Goal: Task Accomplishment & Management: Use online tool/utility

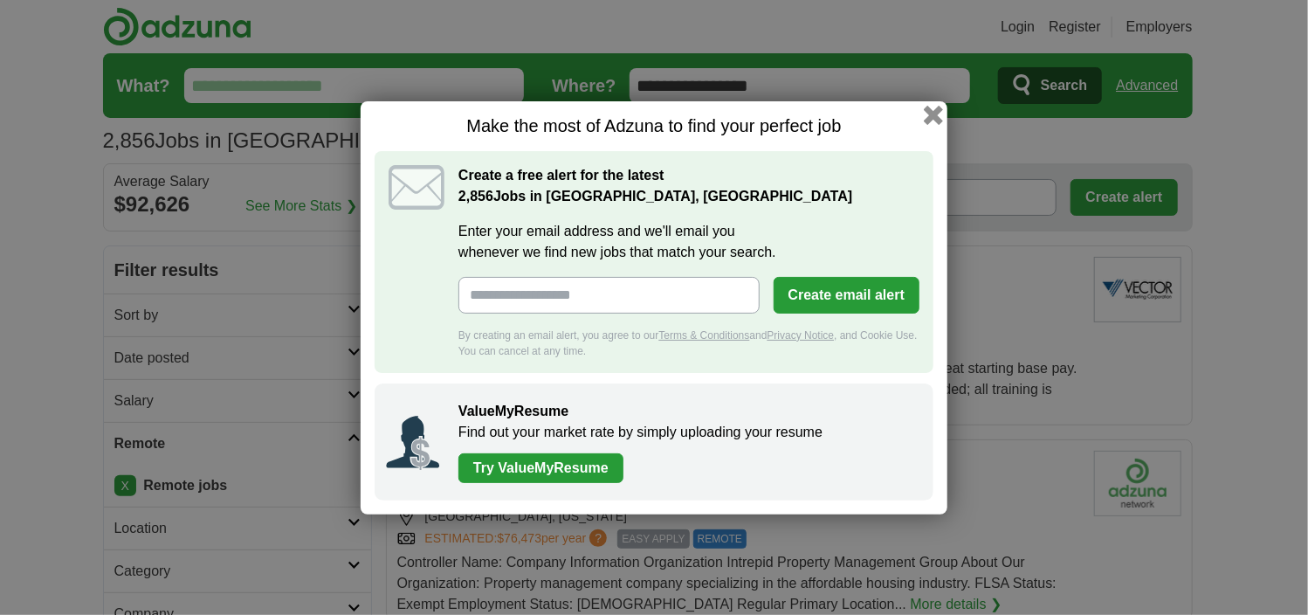
click at [936, 116] on button "button" at bounding box center [933, 114] width 19 height 19
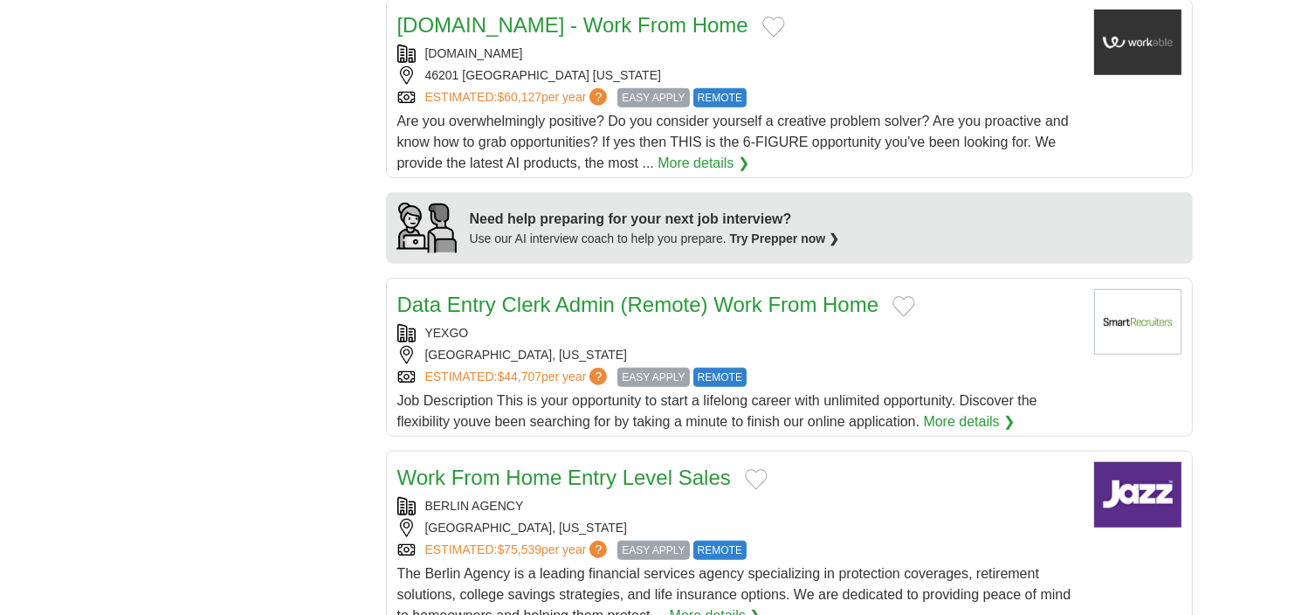
scroll to position [1310, 0]
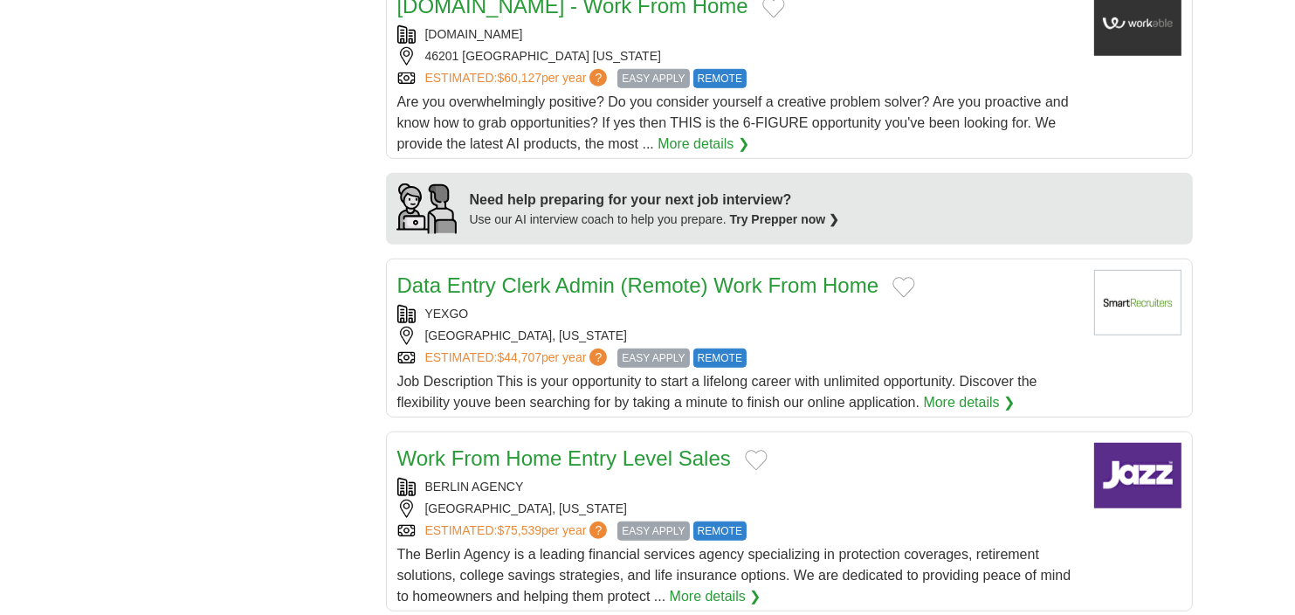
click at [834, 349] on div "ESTIMATED: $44,707 per year ? EASY APPLY REMOTE" at bounding box center [738, 358] width 683 height 19
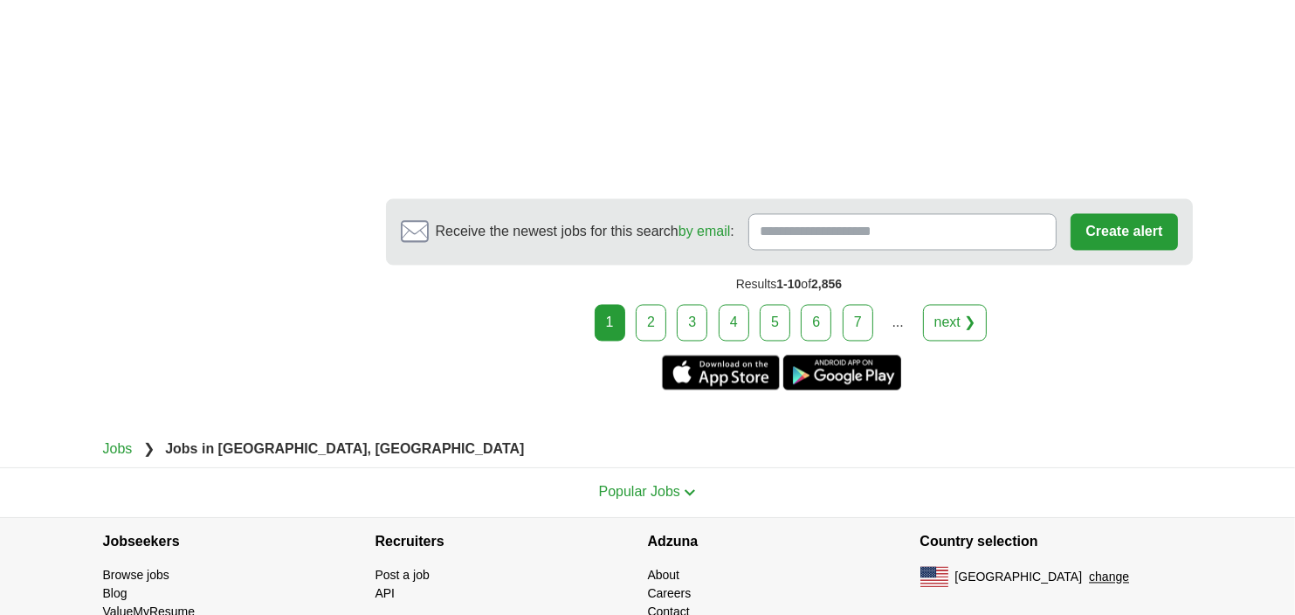
scroll to position [3144, 0]
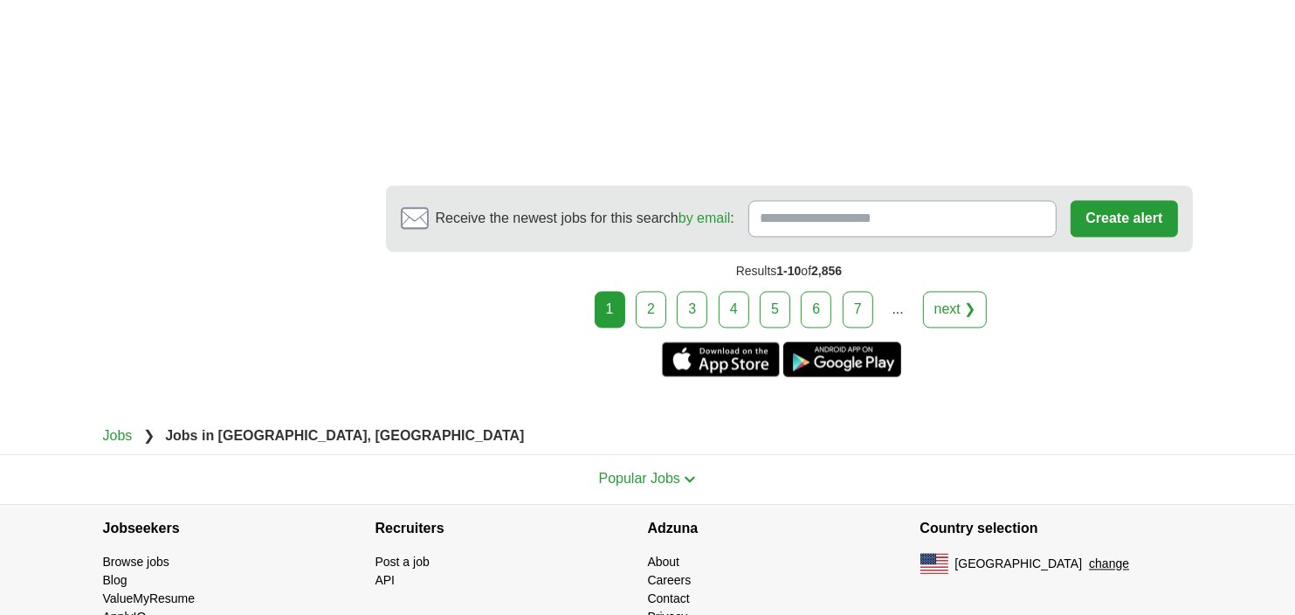
click at [652, 292] on link "2" at bounding box center [651, 310] width 31 height 37
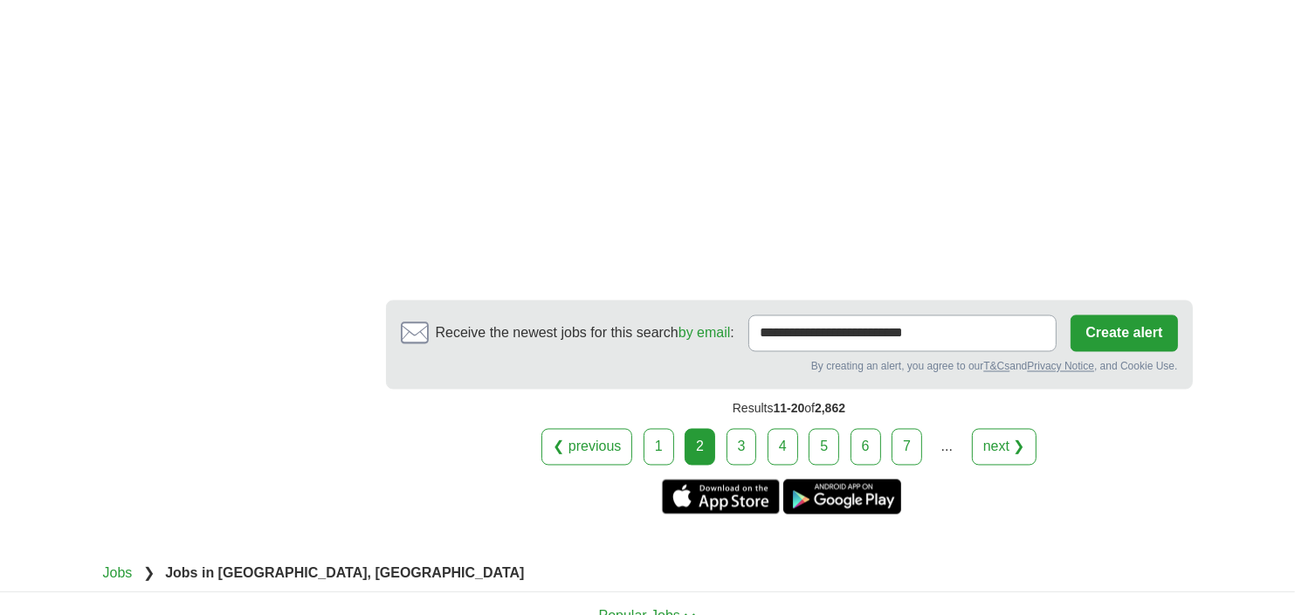
scroll to position [3057, 0]
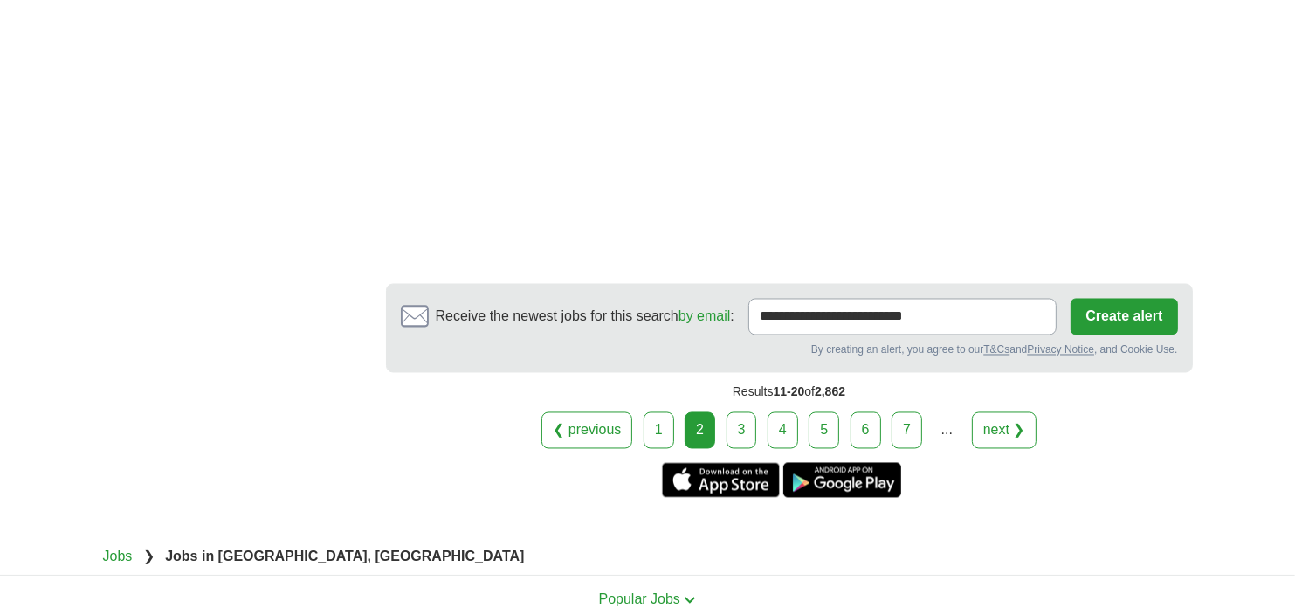
click at [730, 422] on link "3" at bounding box center [742, 430] width 31 height 37
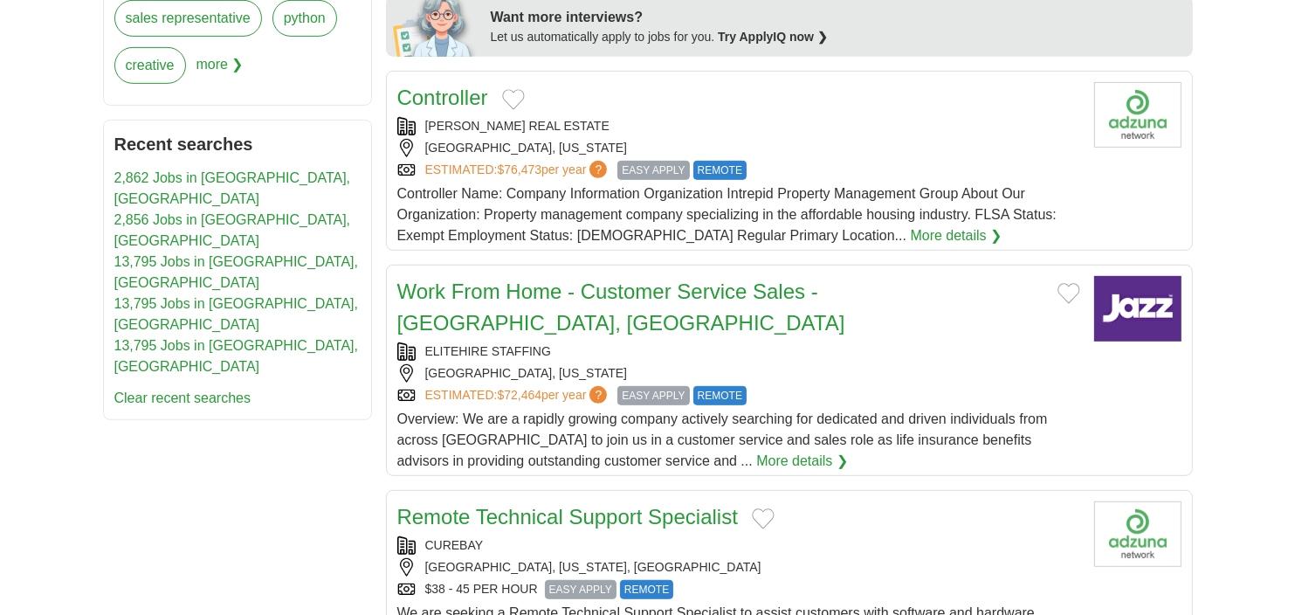
scroll to position [873, 0]
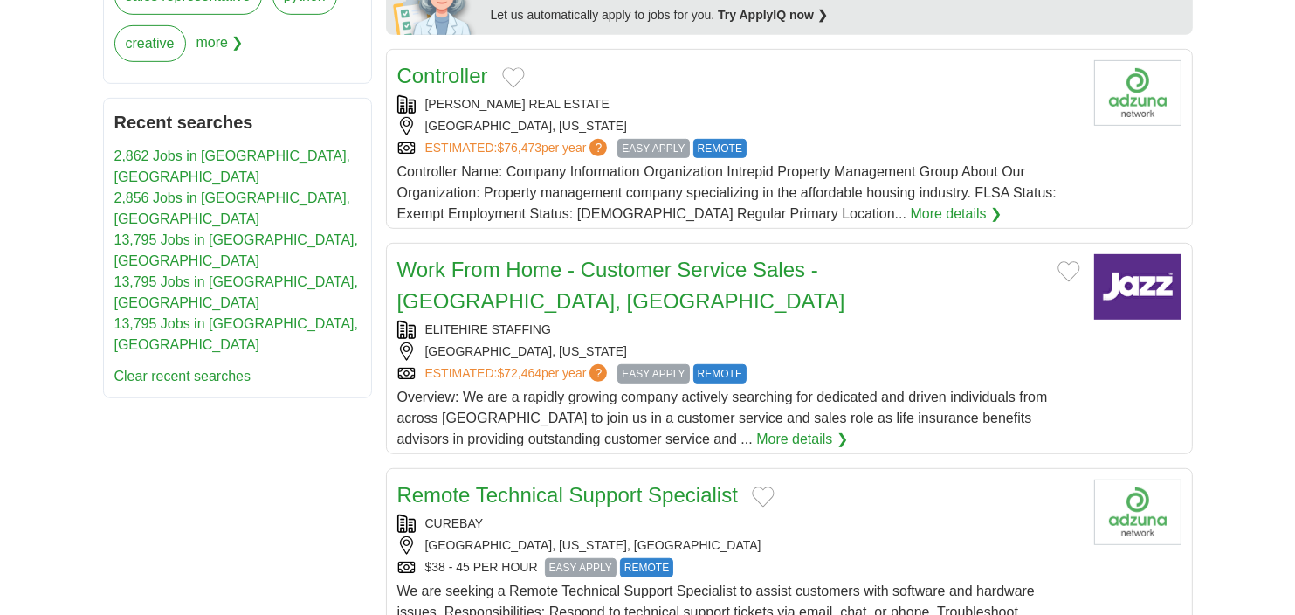
click at [915, 364] on div "ESTIMATED: $72,464 per year ? EASY APPLY REMOTE" at bounding box center [738, 373] width 683 height 19
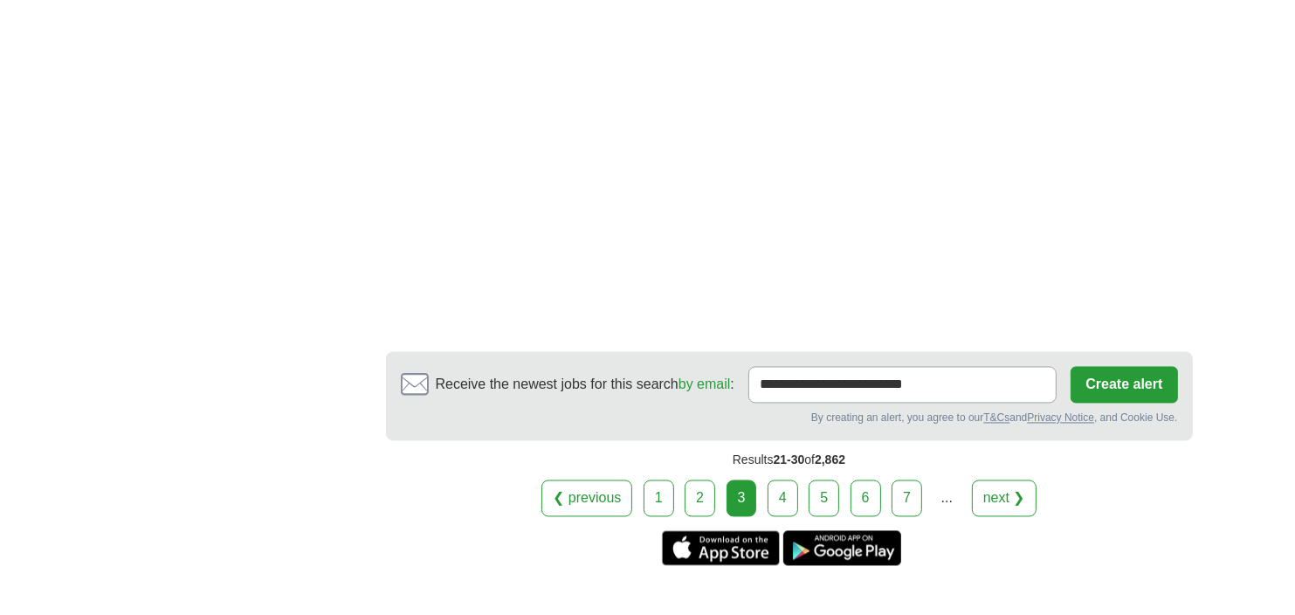
scroll to position [3232, 0]
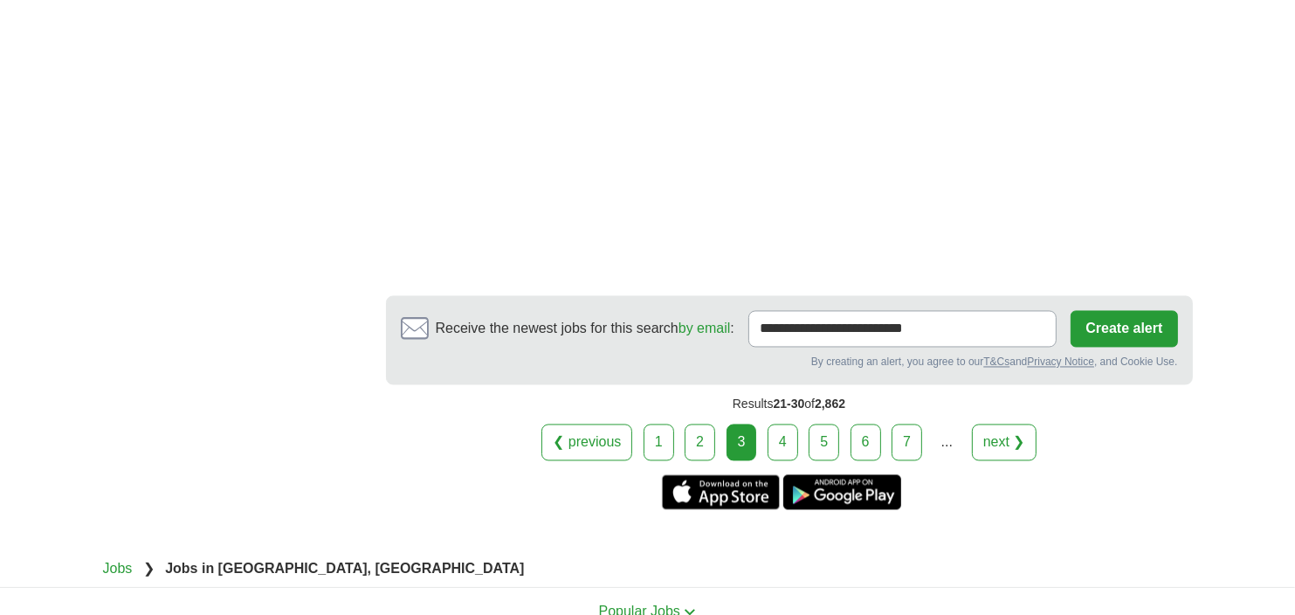
click at [781, 425] on link "4" at bounding box center [783, 443] width 31 height 37
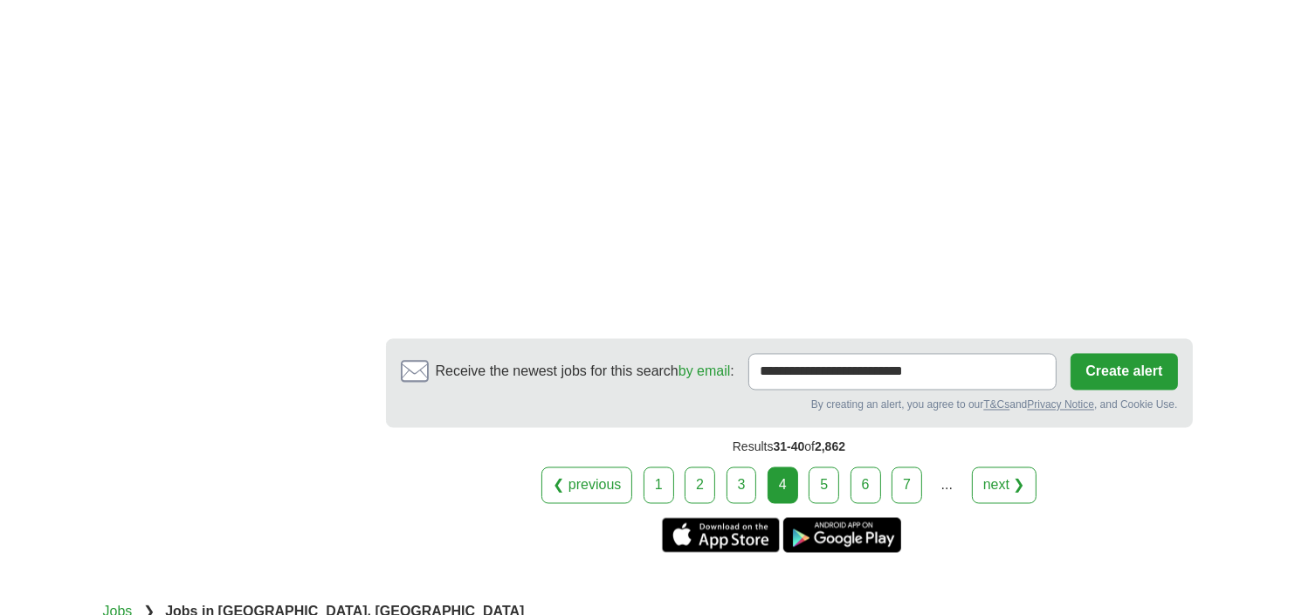
scroll to position [3144, 0]
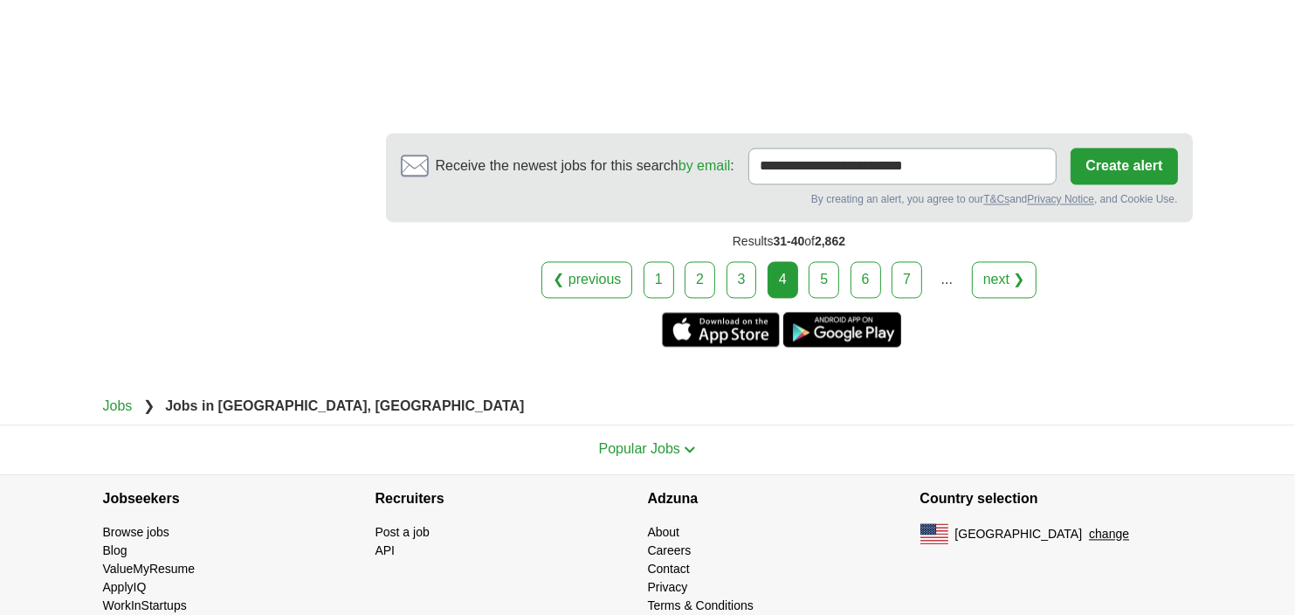
click at [818, 267] on link "5" at bounding box center [824, 280] width 31 height 37
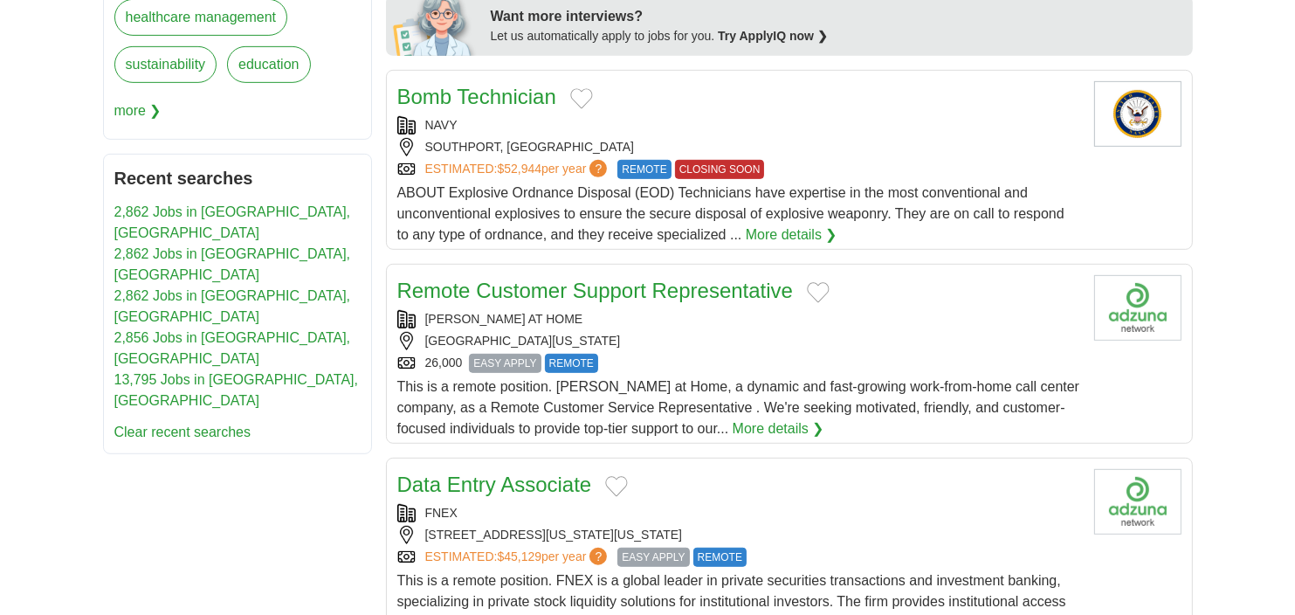
scroll to position [873, 0]
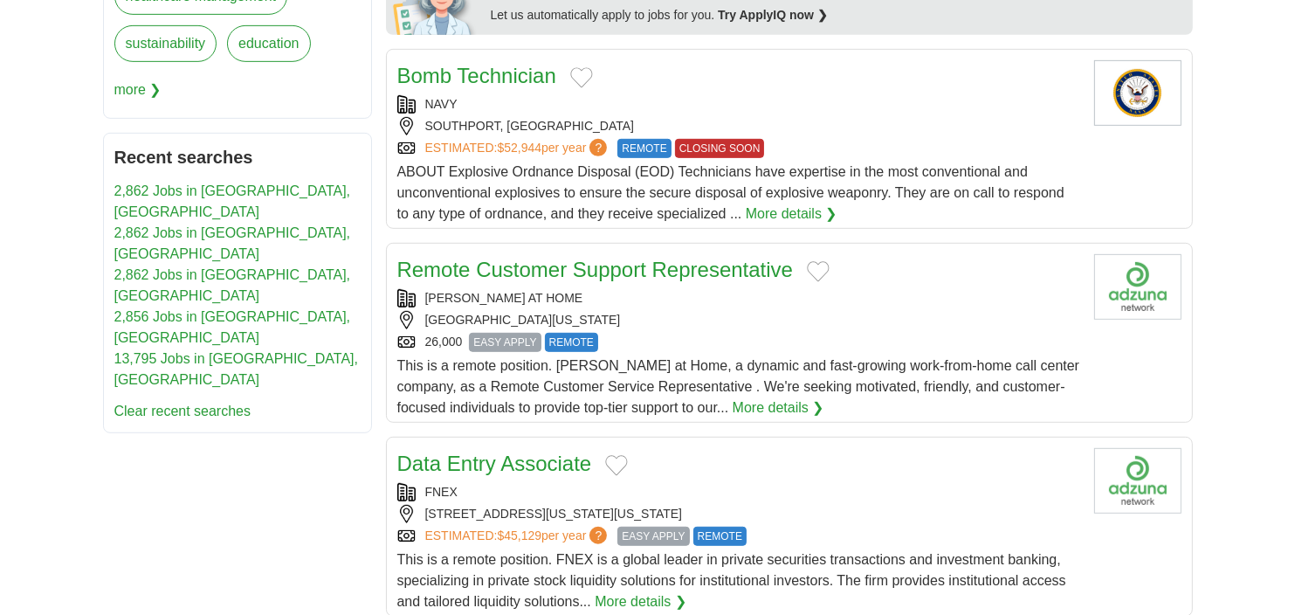
click at [778, 333] on div "26,000 EASY APPLY REMOTE" at bounding box center [738, 342] width 683 height 19
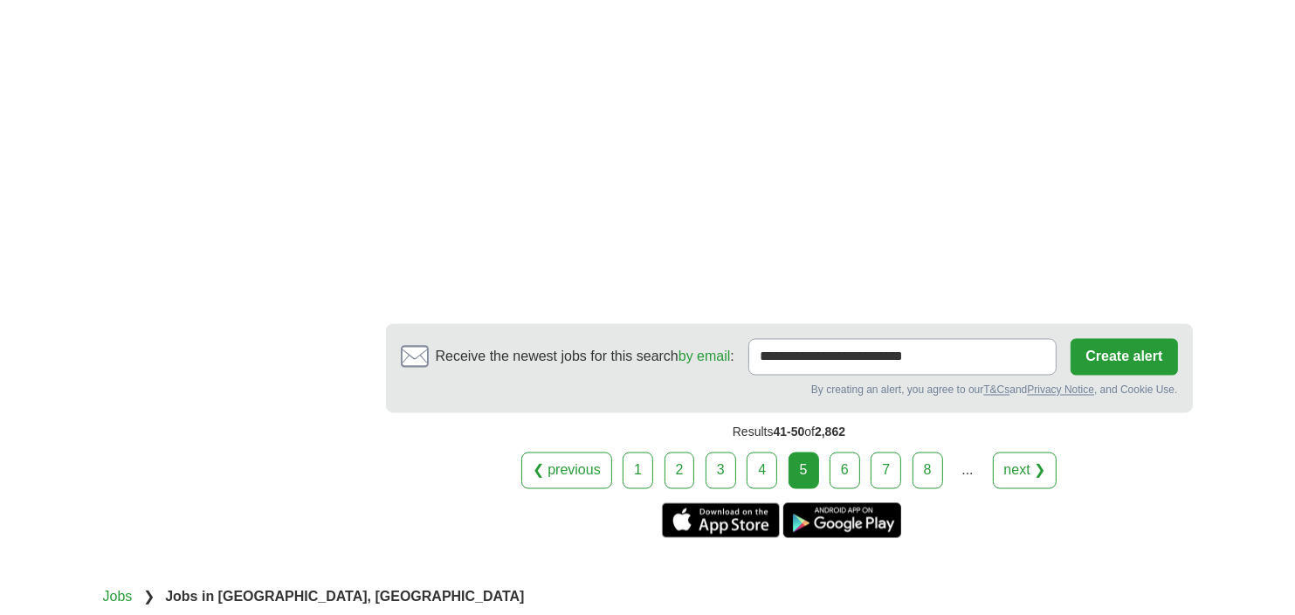
scroll to position [2970, 0]
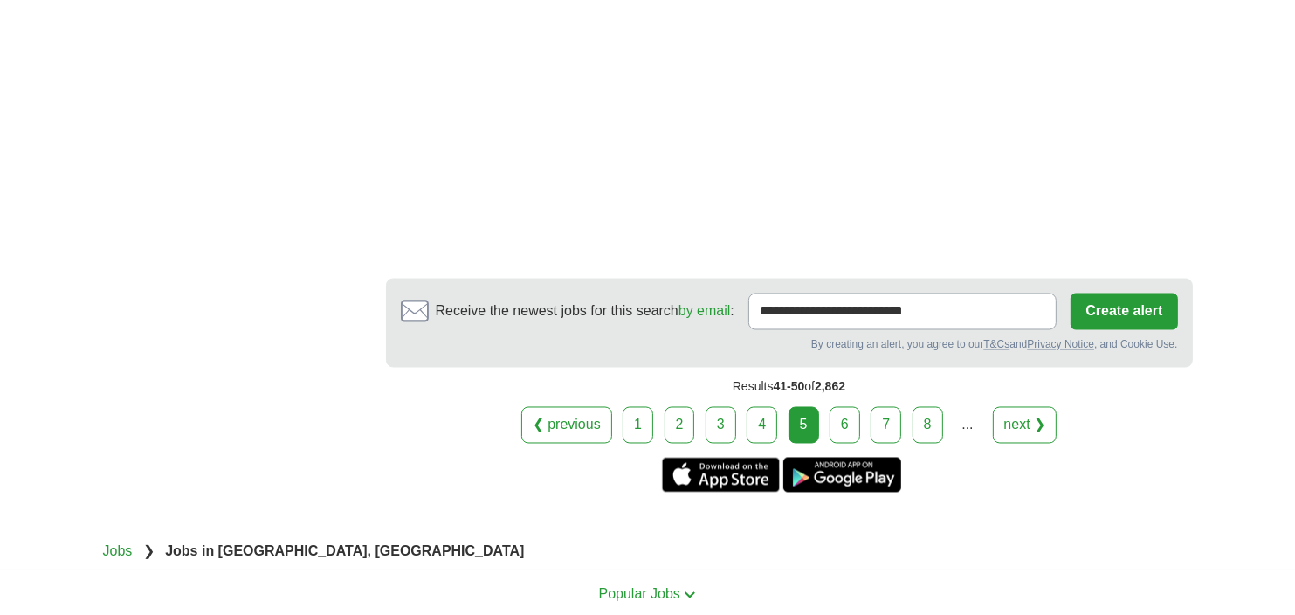
click at [847, 407] on link "6" at bounding box center [845, 425] width 31 height 37
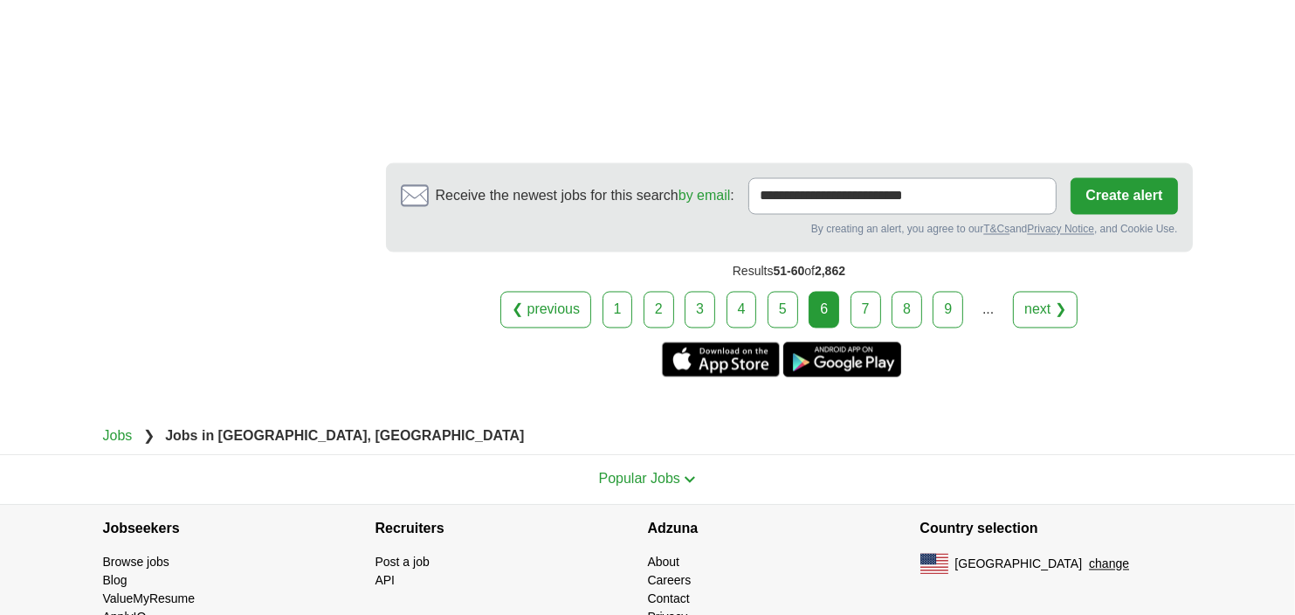
scroll to position [3057, 0]
